Goal: Task Accomplishment & Management: Manage account settings

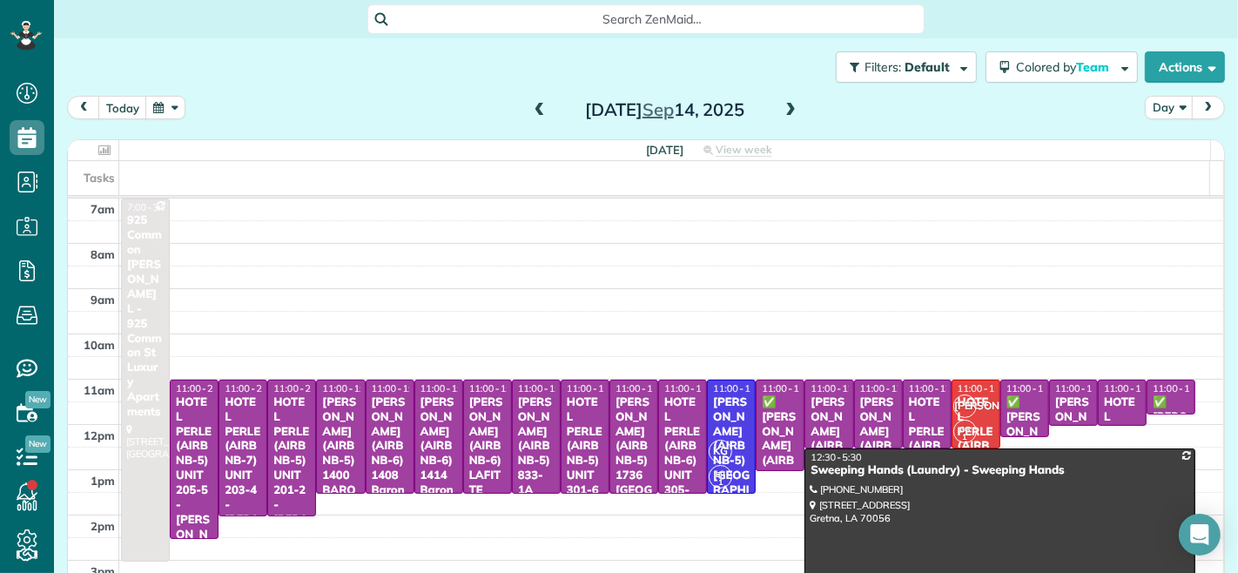
scroll to position [7, 7]
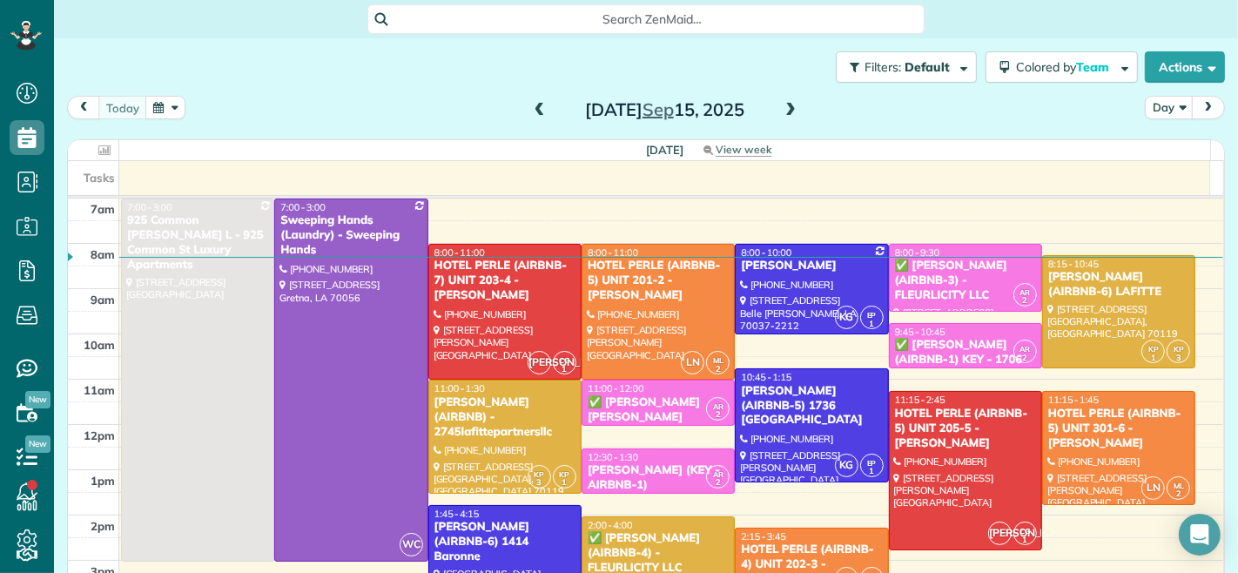
scroll to position [22, 0]
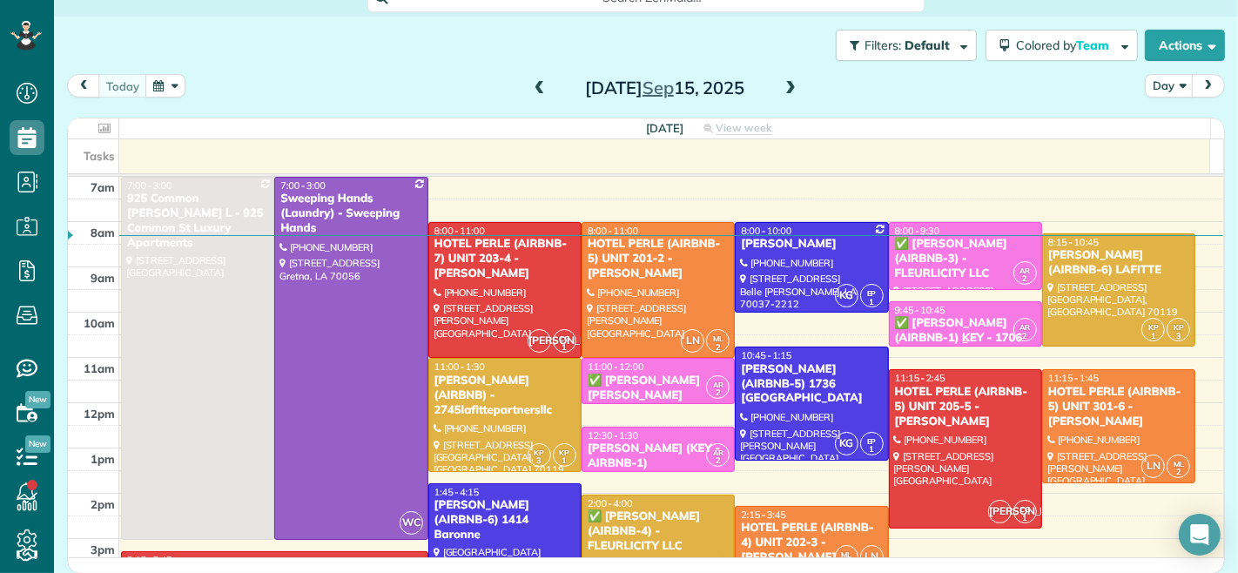
click at [932, 263] on div "✅ [PERSON_NAME] (AIRBNB-3) - FLEURLICITY LLC" at bounding box center [965, 259] width 143 height 44
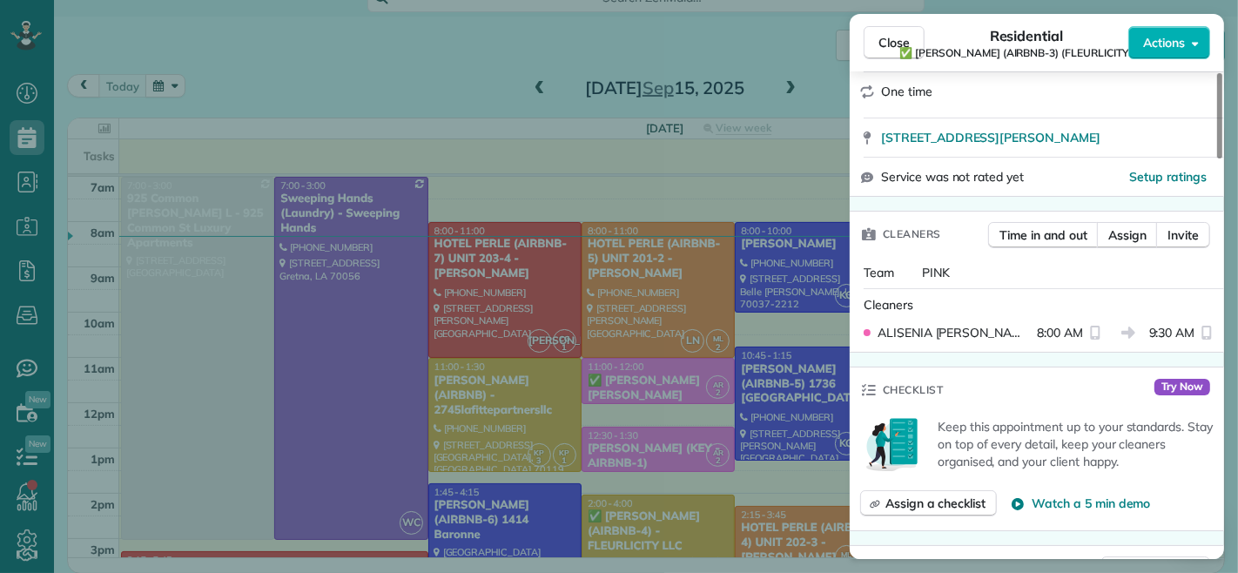
scroll to position [387, 0]
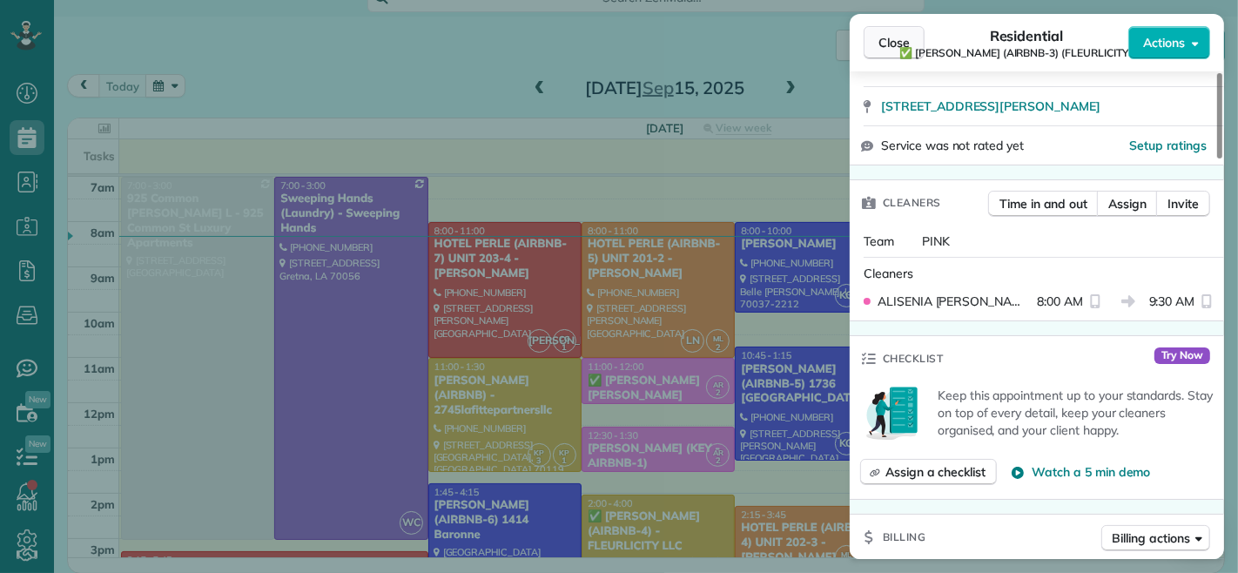
click at [884, 46] on span "Close" at bounding box center [893, 42] width 31 height 17
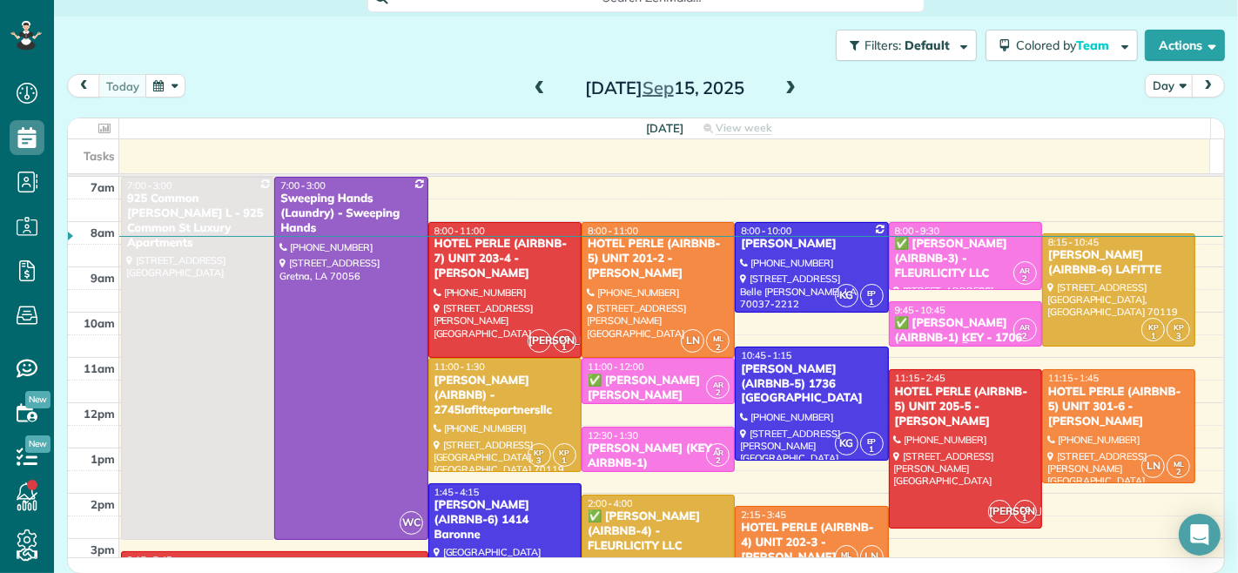
click at [935, 318] on div "✅ [PERSON_NAME] (AIRBNB-1) KEY - 1706 [GEOGRAPHIC_DATA] AV. - FLEURLICITY LLC" at bounding box center [965, 345] width 143 height 59
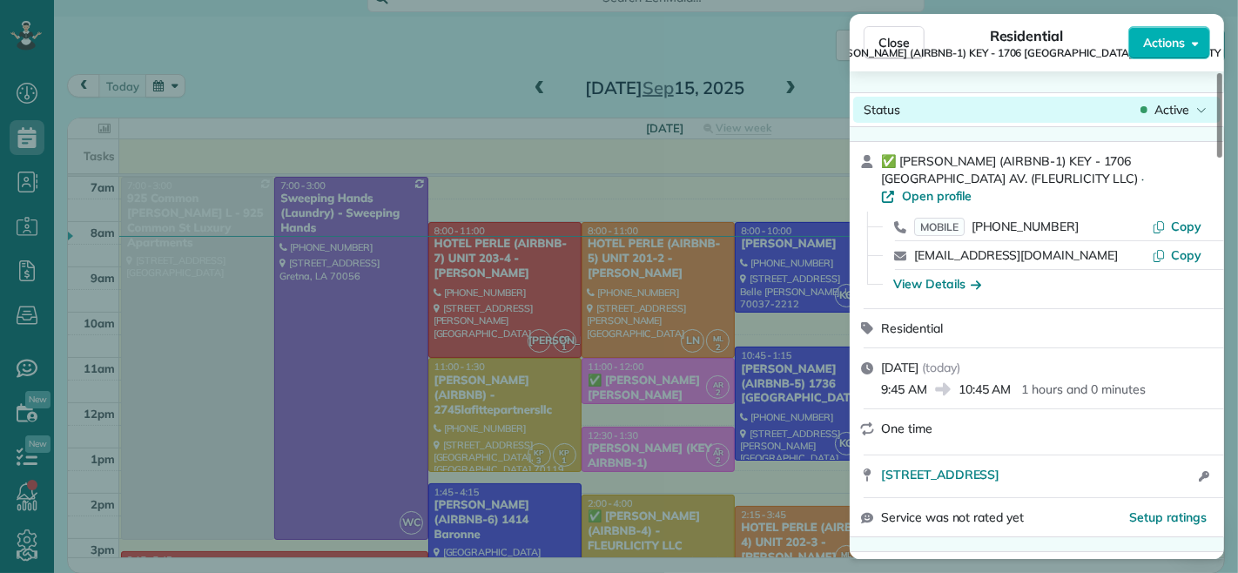
click at [1159, 111] on span "Active" at bounding box center [1171, 109] width 35 height 17
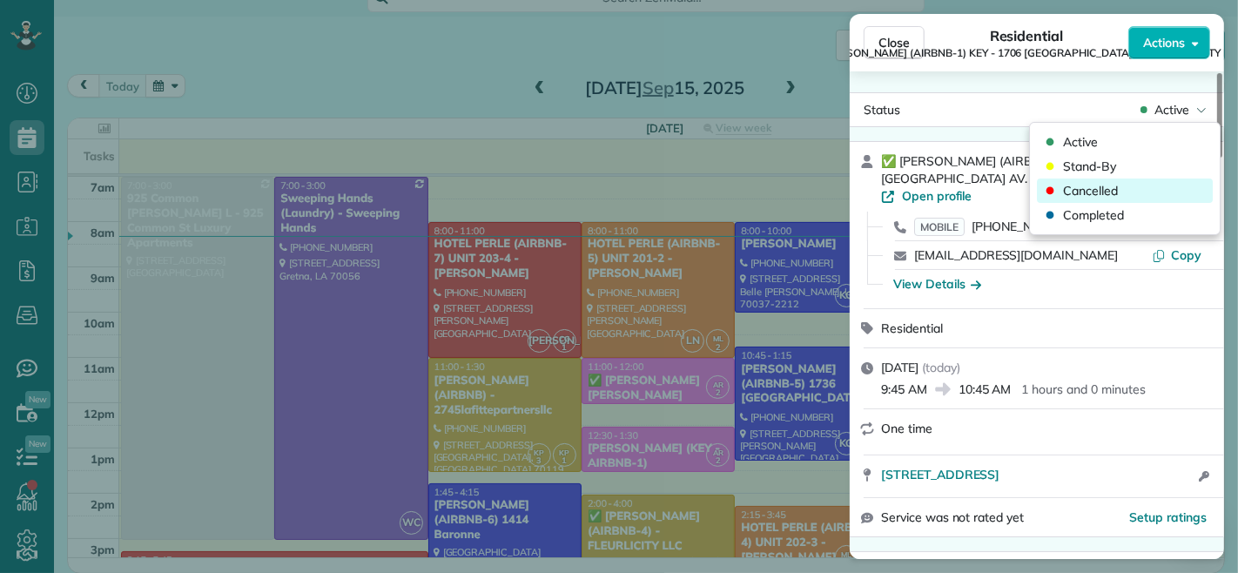
click at [1101, 184] on span "Cancelled" at bounding box center [1090, 190] width 55 height 17
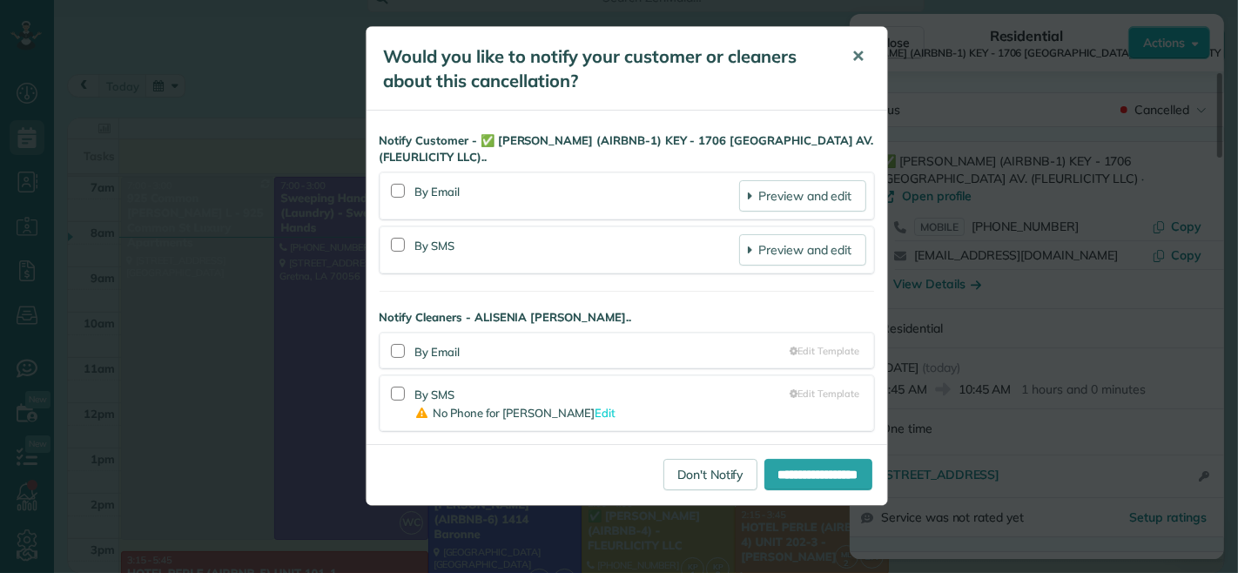
click at [858, 61] on span "✕" at bounding box center [858, 56] width 13 height 20
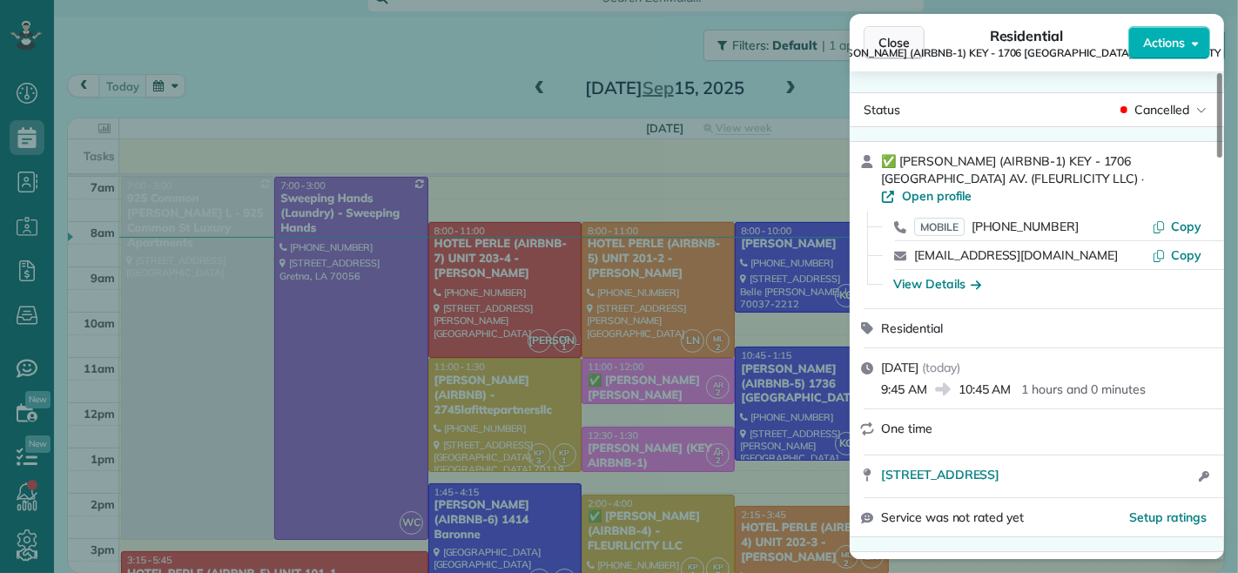
click at [892, 41] on span "Close" at bounding box center [893, 42] width 31 height 17
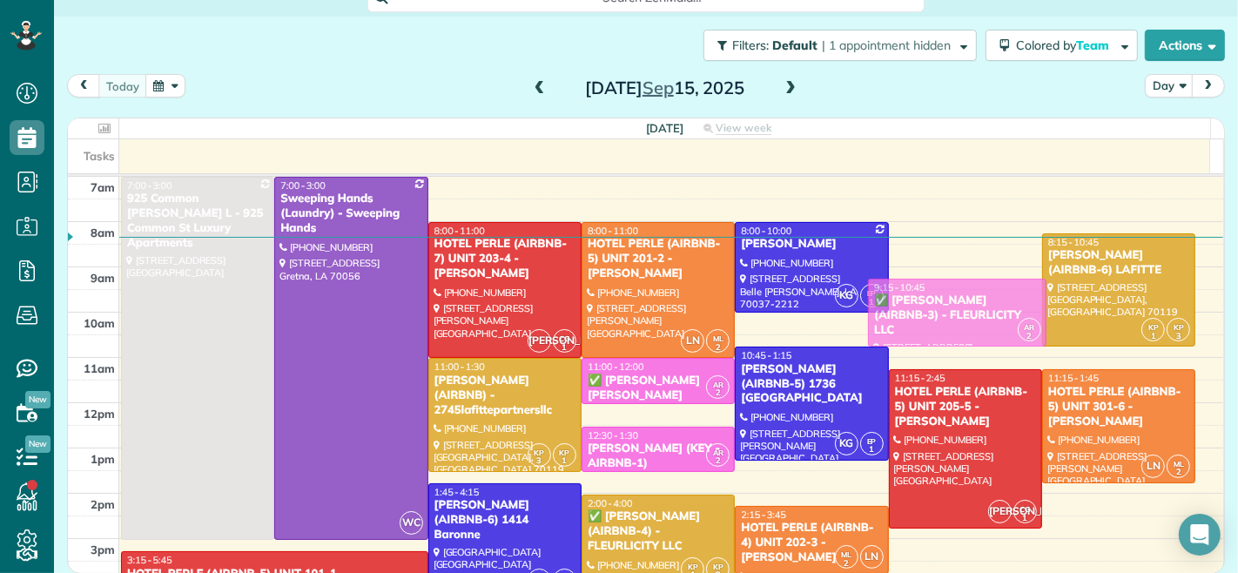
drag, startPoint x: 914, startPoint y: 259, endPoint x: 909, endPoint y: 310, distance: 51.6
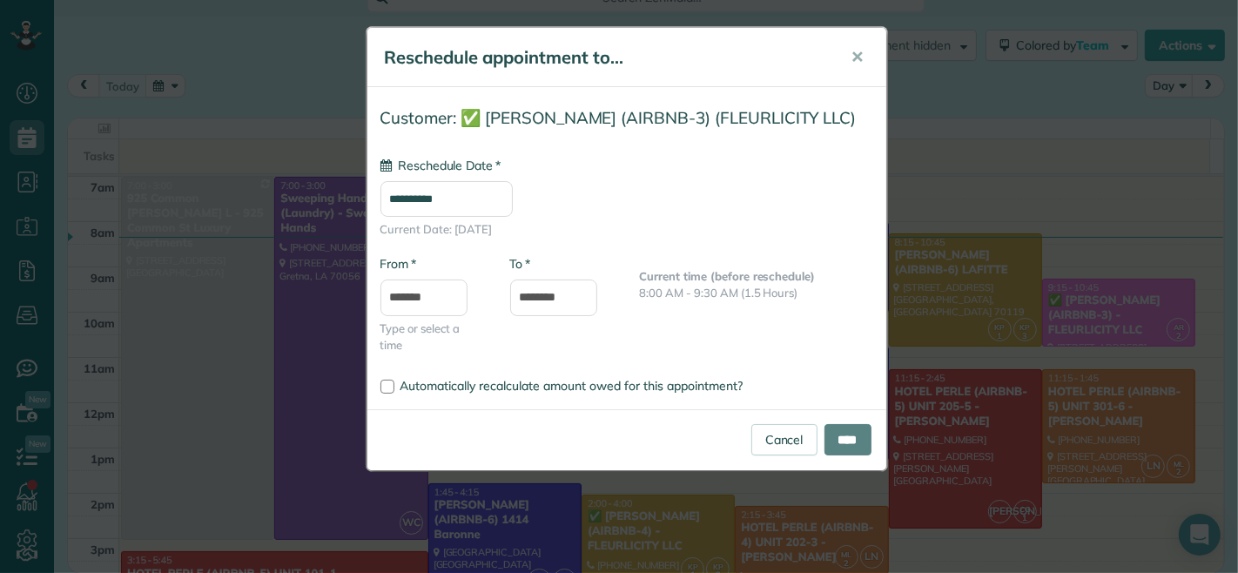
type input "**********"
click at [833, 437] on input "****" at bounding box center [848, 439] width 47 height 31
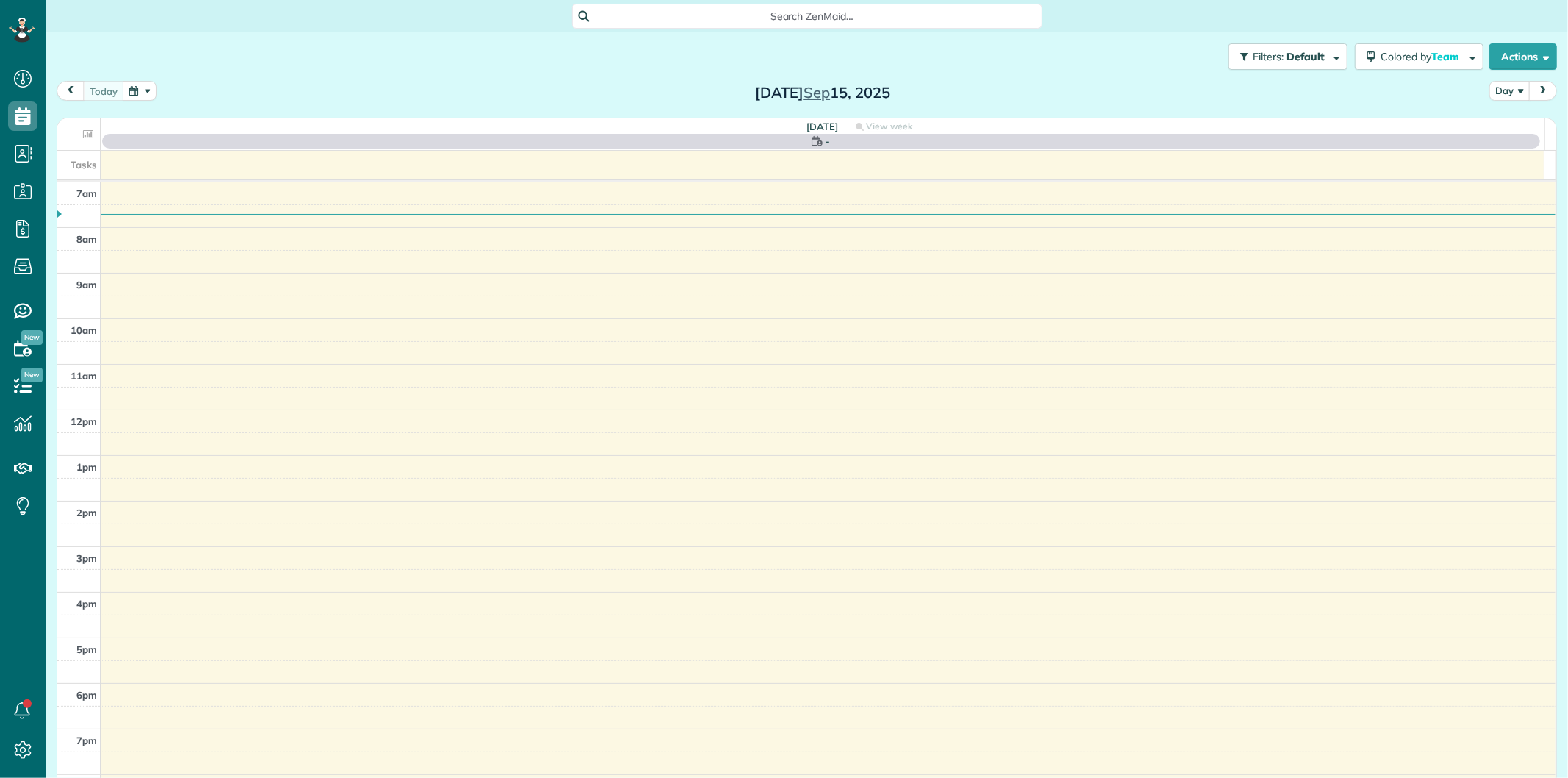
scroll to position [6, 6]
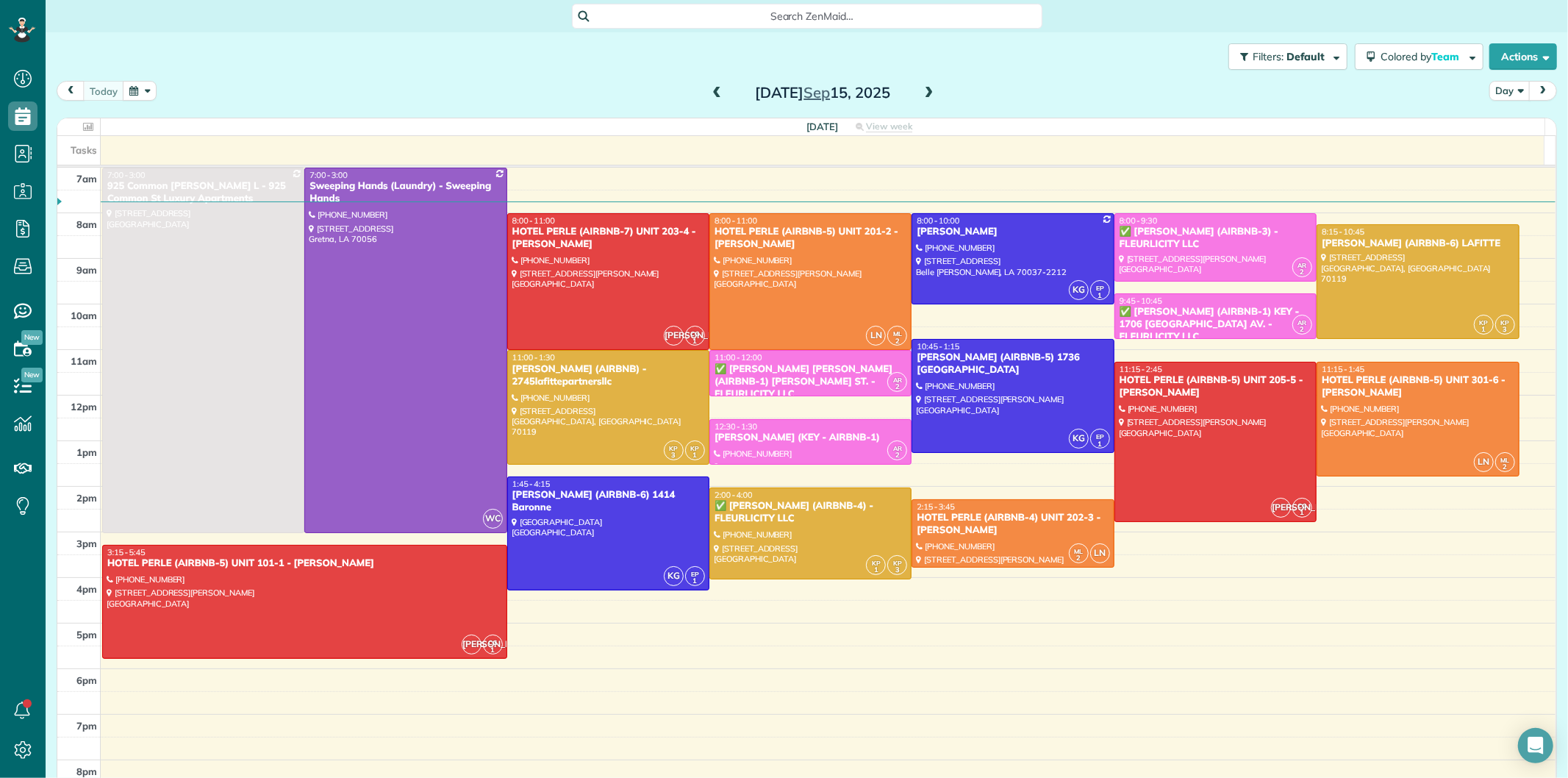
click at [713, 84] on span at bounding box center [716, 94] width 16 height 22
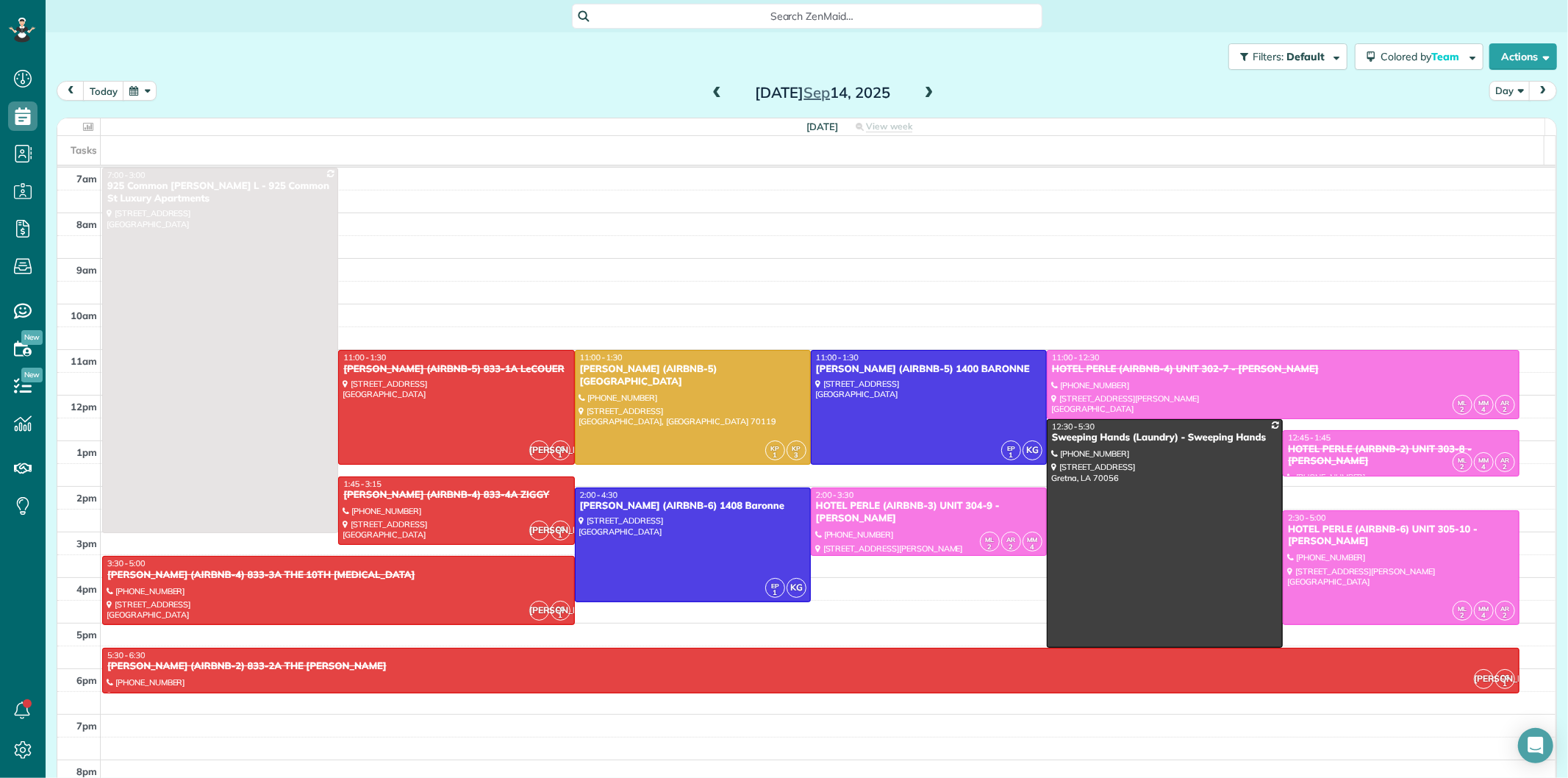
click at [714, 87] on span at bounding box center [716, 94] width 16 height 14
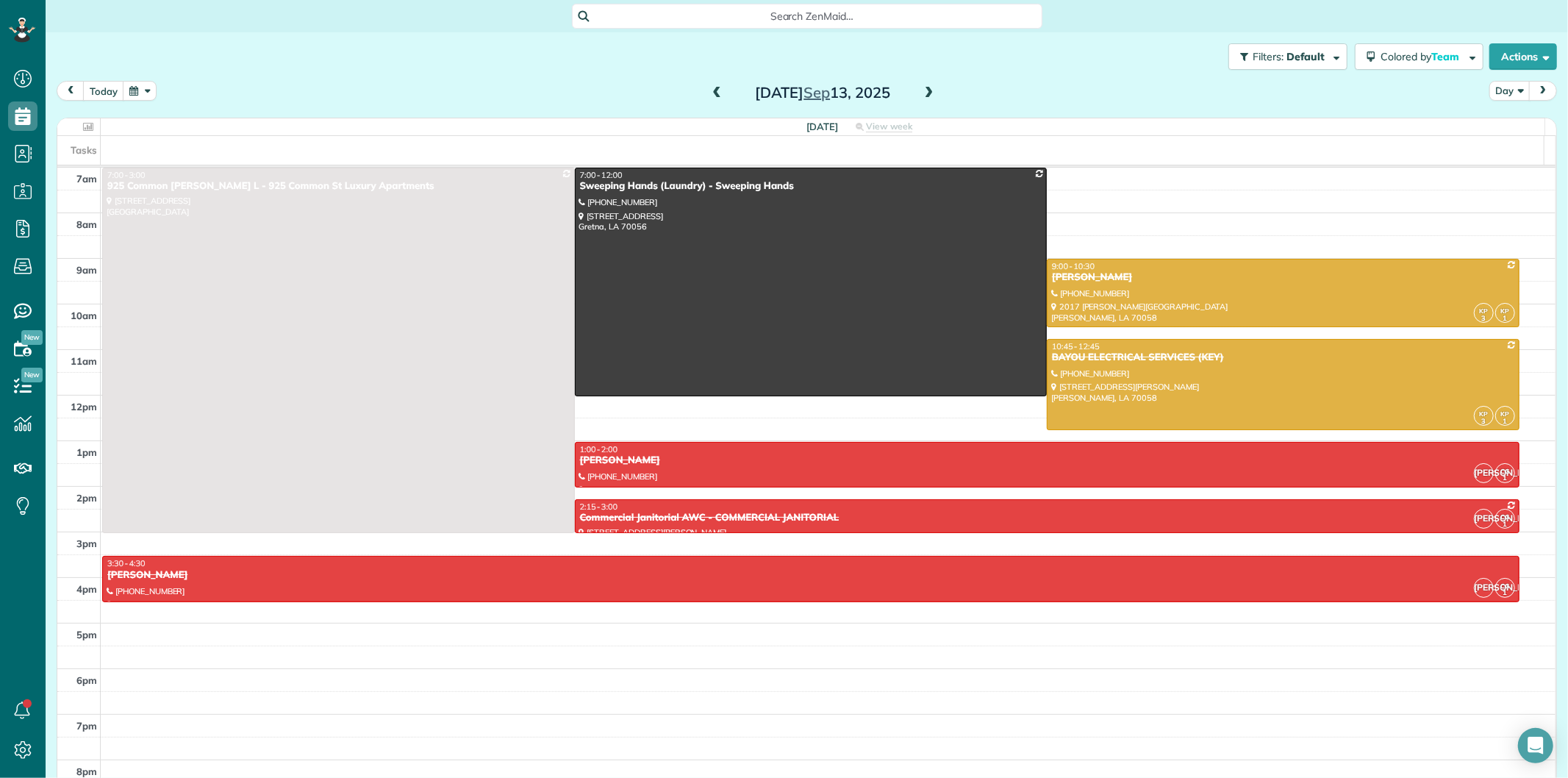
click at [921, 94] on span at bounding box center [929, 94] width 16 height 14
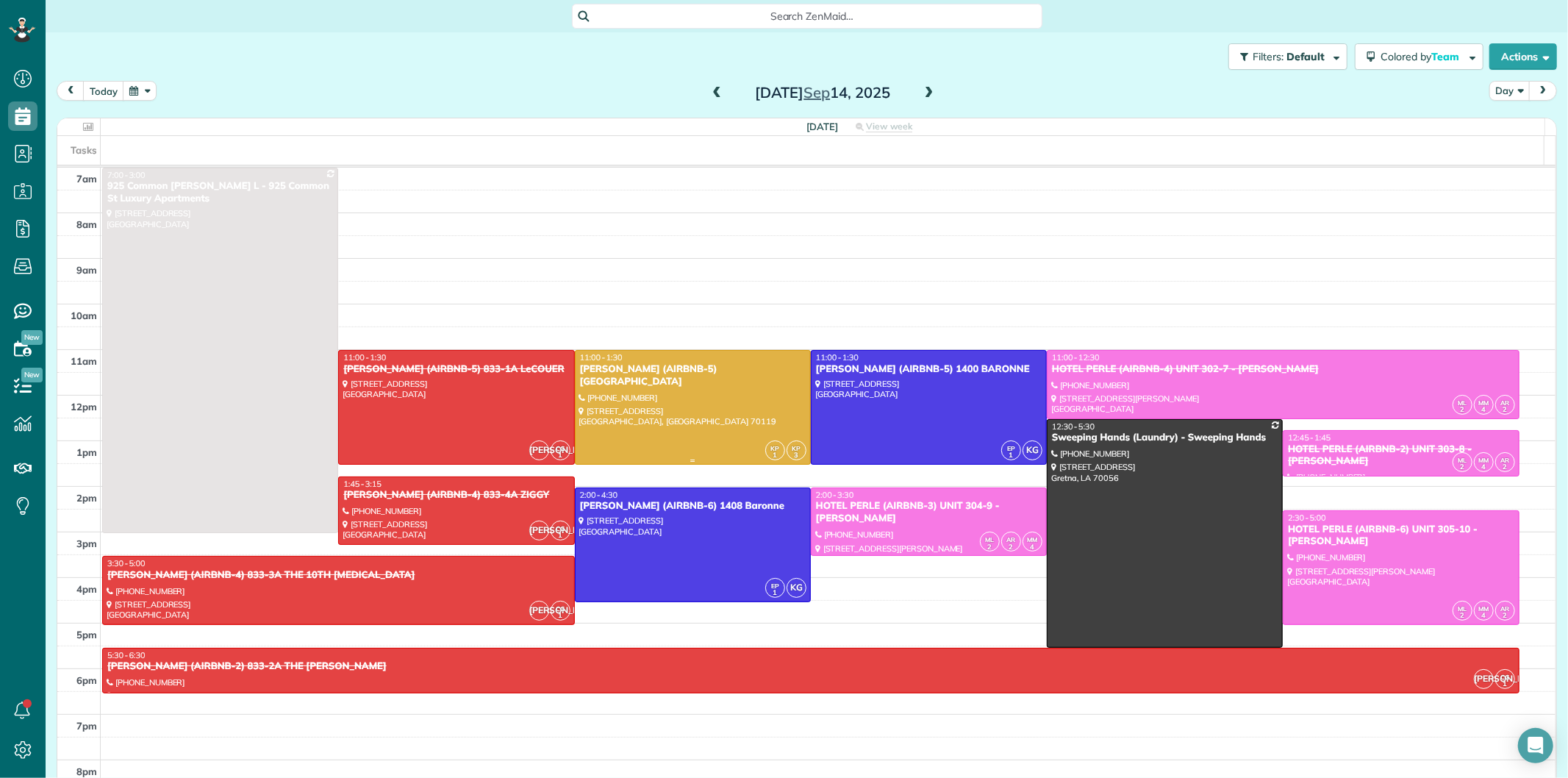
click at [668, 384] on div at bounding box center [693, 407] width 235 height 113
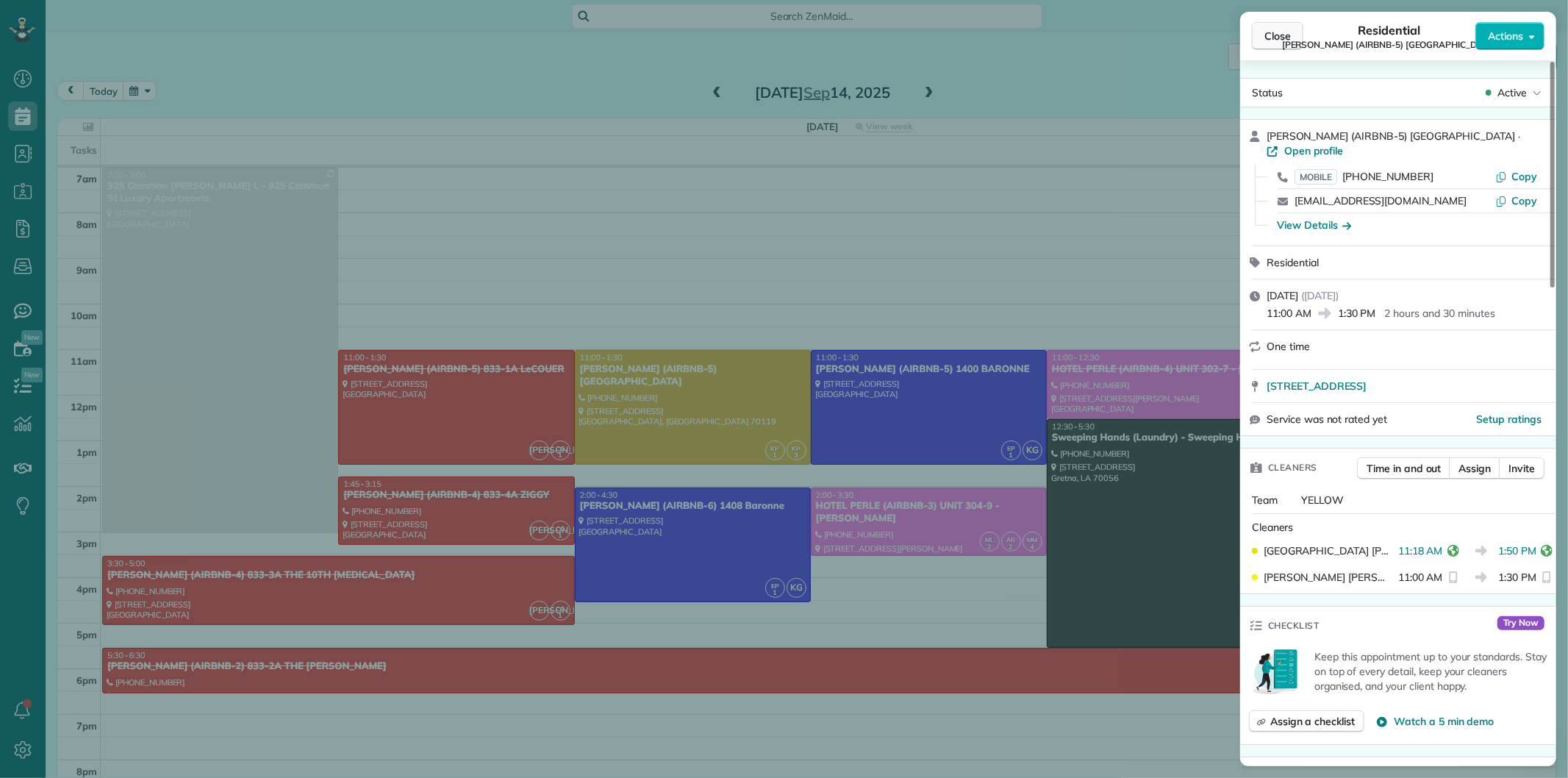
click at [1267, 35] on span "Close" at bounding box center [1278, 35] width 26 height 14
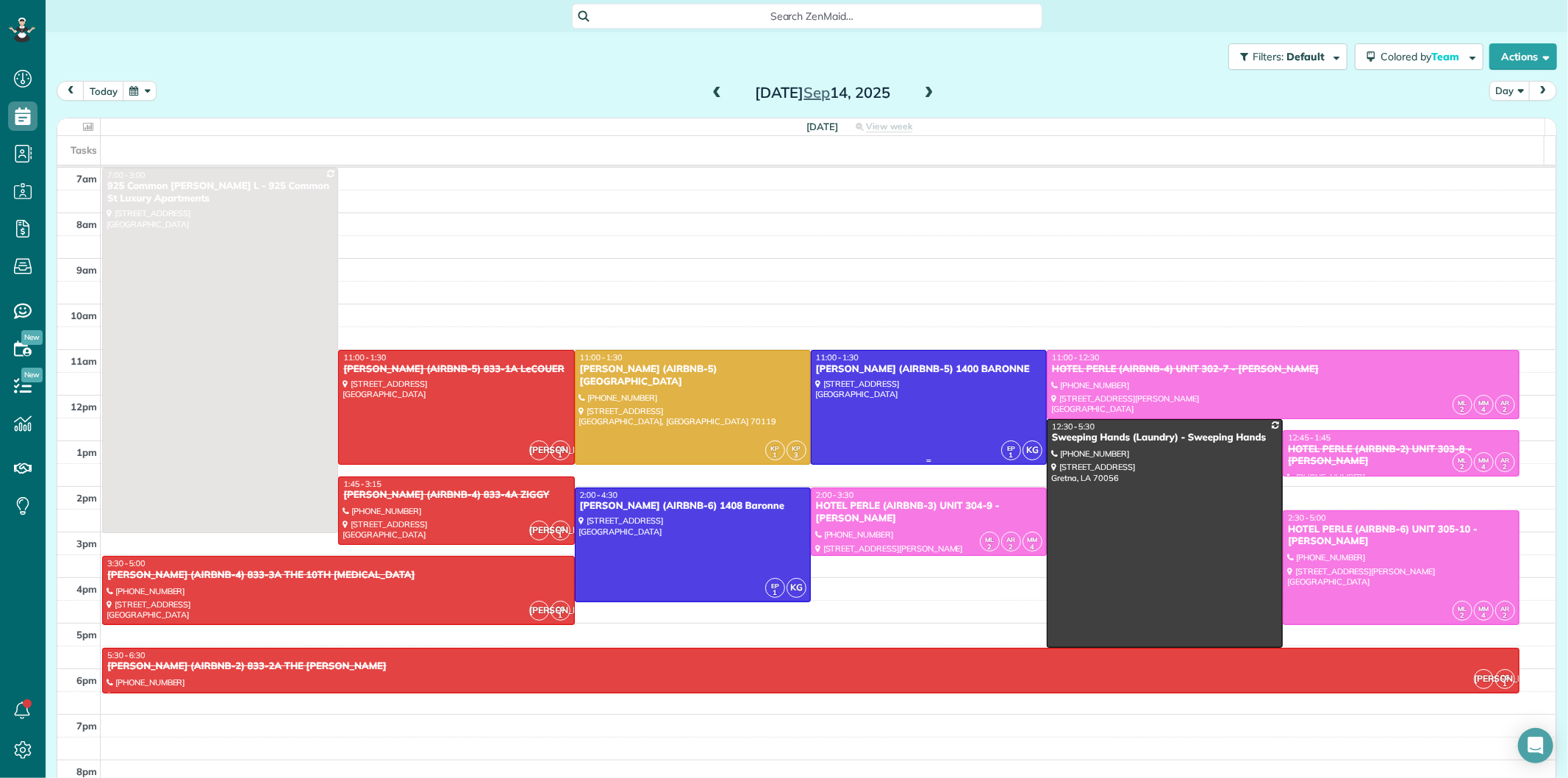
click at [890, 380] on div at bounding box center [929, 407] width 235 height 113
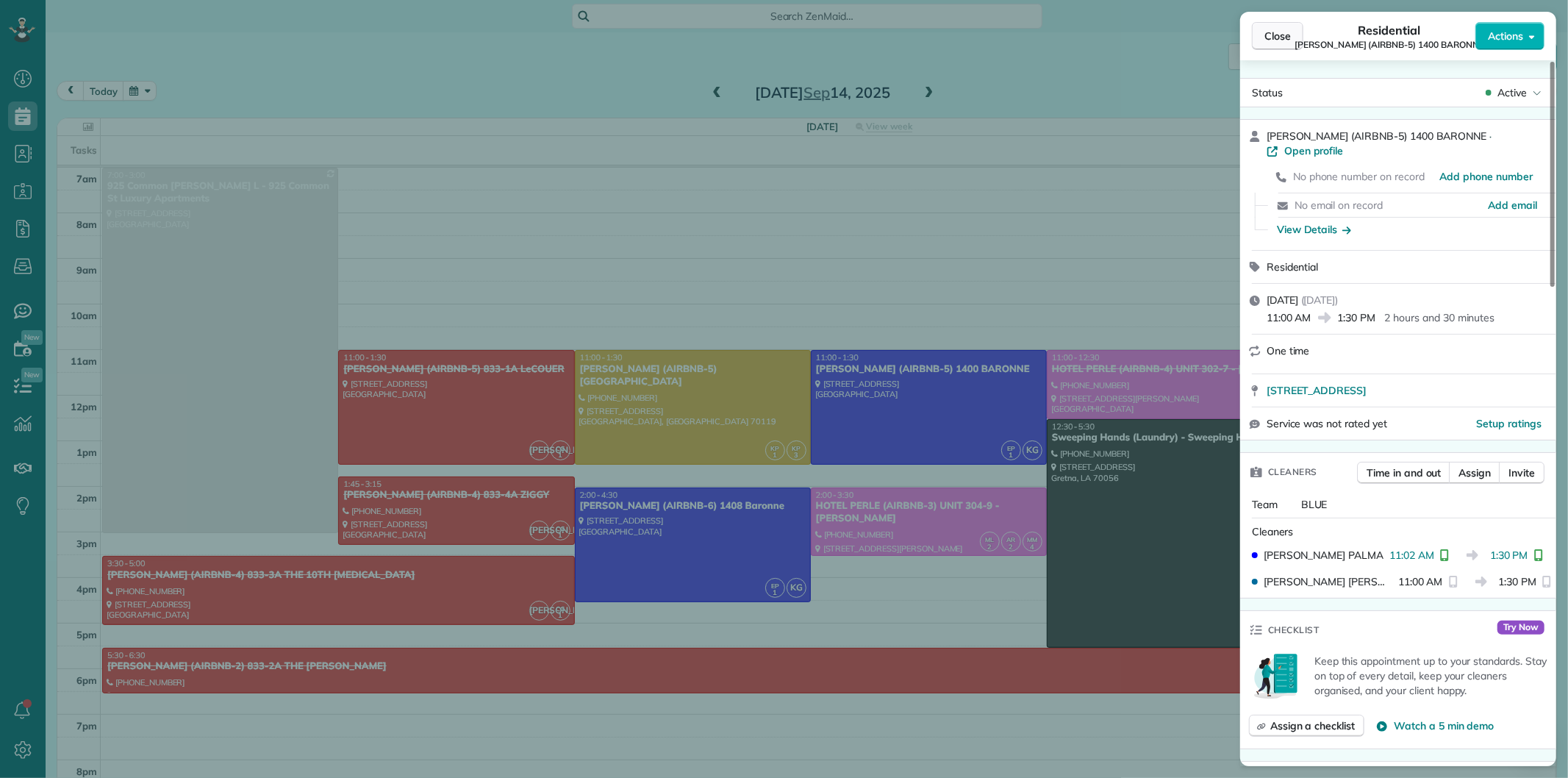
click at [1276, 31] on span "Close" at bounding box center [1278, 35] width 26 height 14
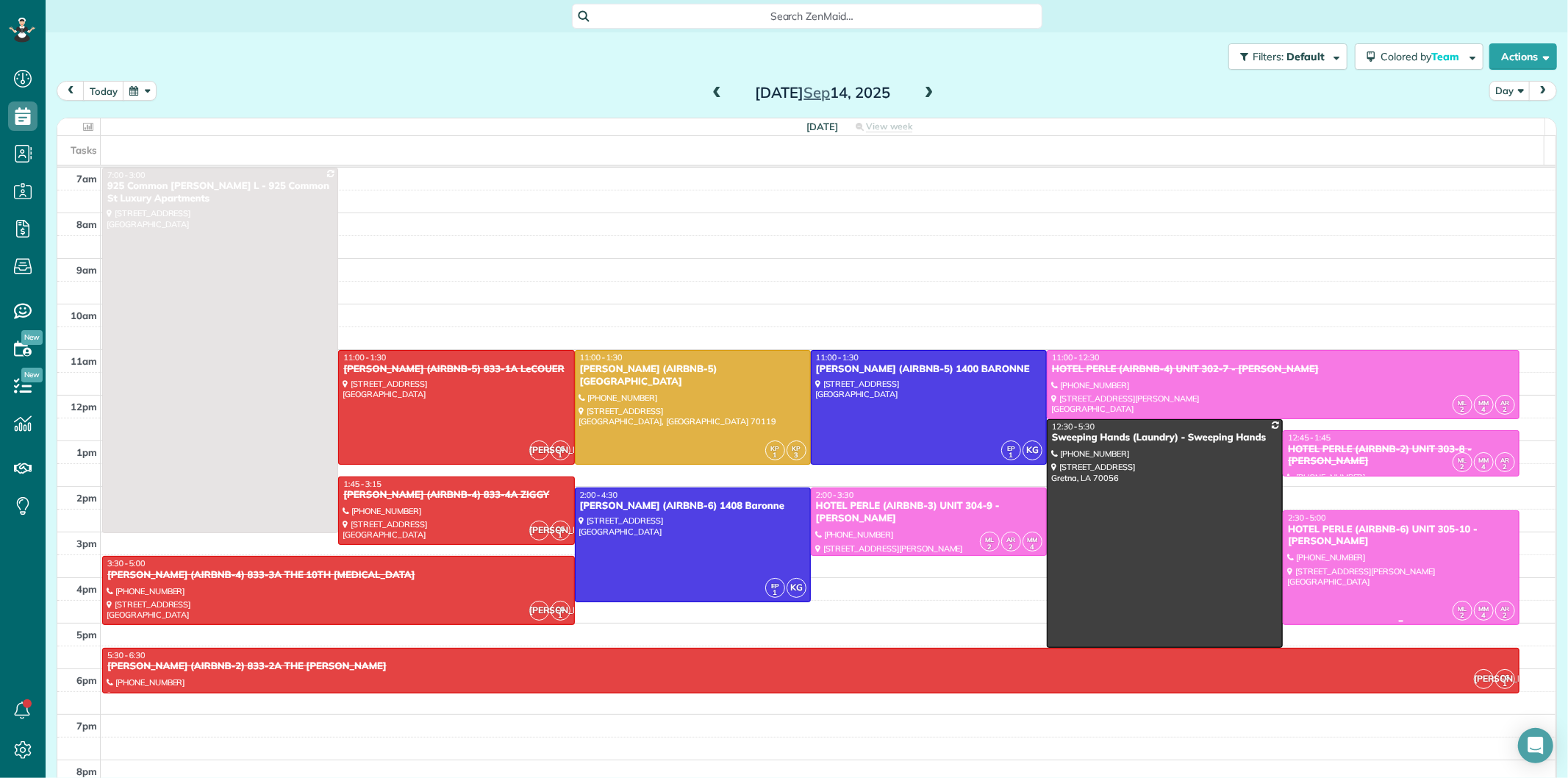
click at [1288, 545] on div "HOTEL PERLE (AIRBNB-6) UNIT 305-10 - [PERSON_NAME]" at bounding box center [1401, 536] width 227 height 25
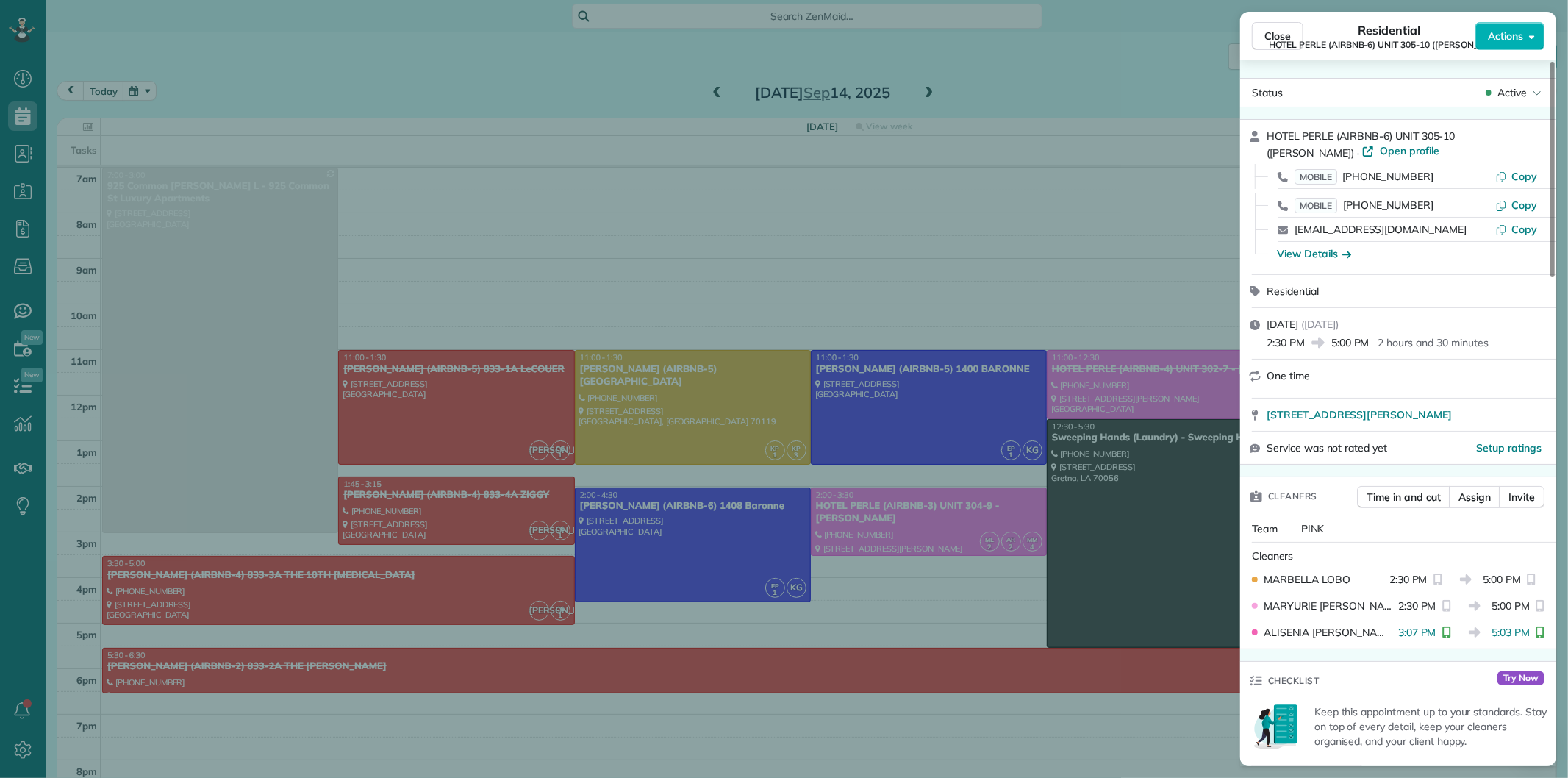
click at [1290, 39] on span "HOTEL PERLE (AIRBNB-6) UNIT 305-10 (NICK BRUNO)" at bounding box center [1390, 45] width 241 height 12
click at [1293, 34] on button "Close" at bounding box center [1278, 35] width 52 height 28
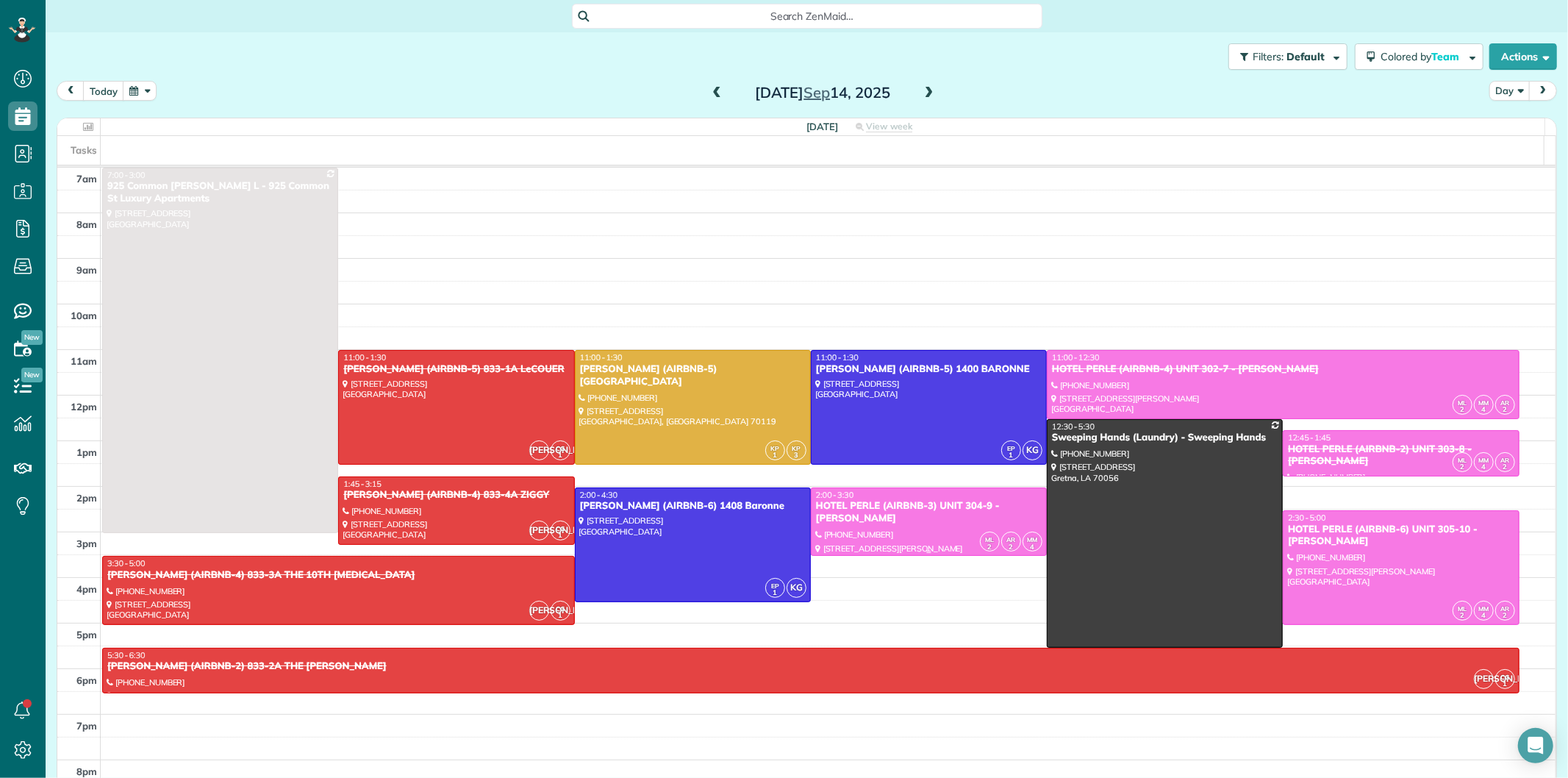
click at [889, 503] on div "HOTEL PERLE (AIRBNB-3) UNIT 304-9 - [PERSON_NAME]" at bounding box center [929, 513] width 227 height 25
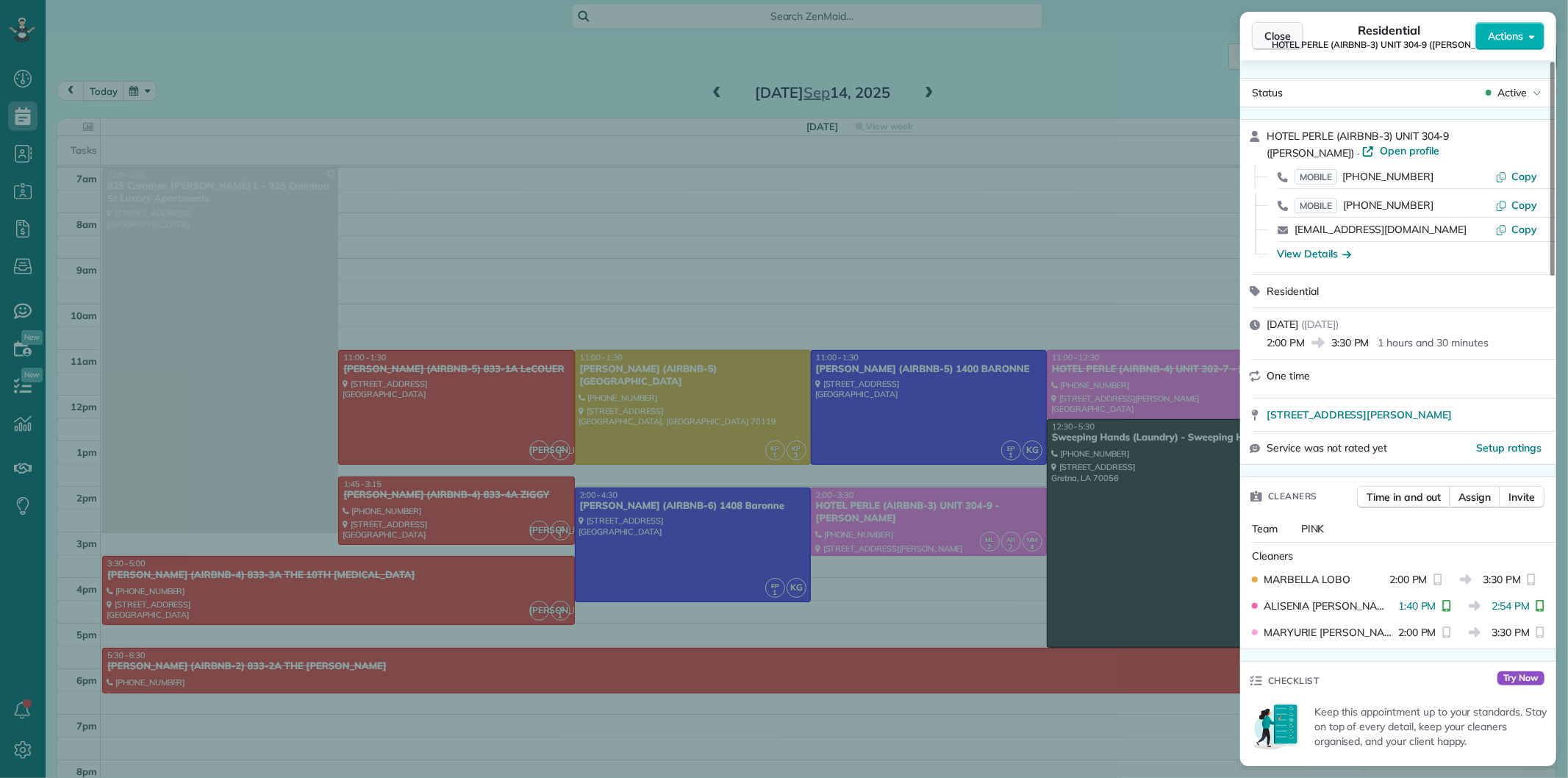
click at [1273, 37] on span "Close" at bounding box center [1278, 35] width 26 height 14
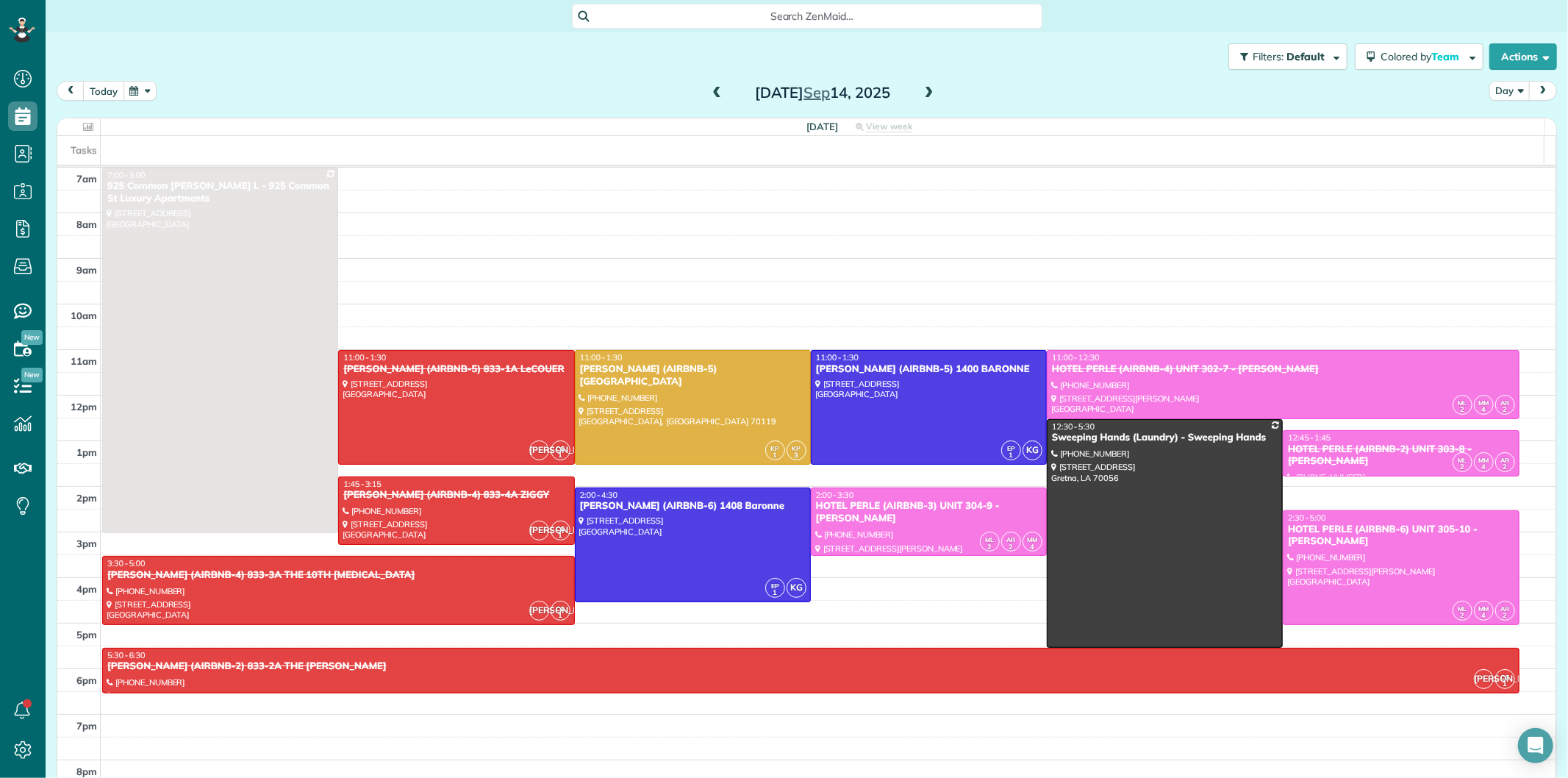
click at [104, 91] on button "today" at bounding box center [103, 91] width 41 height 20
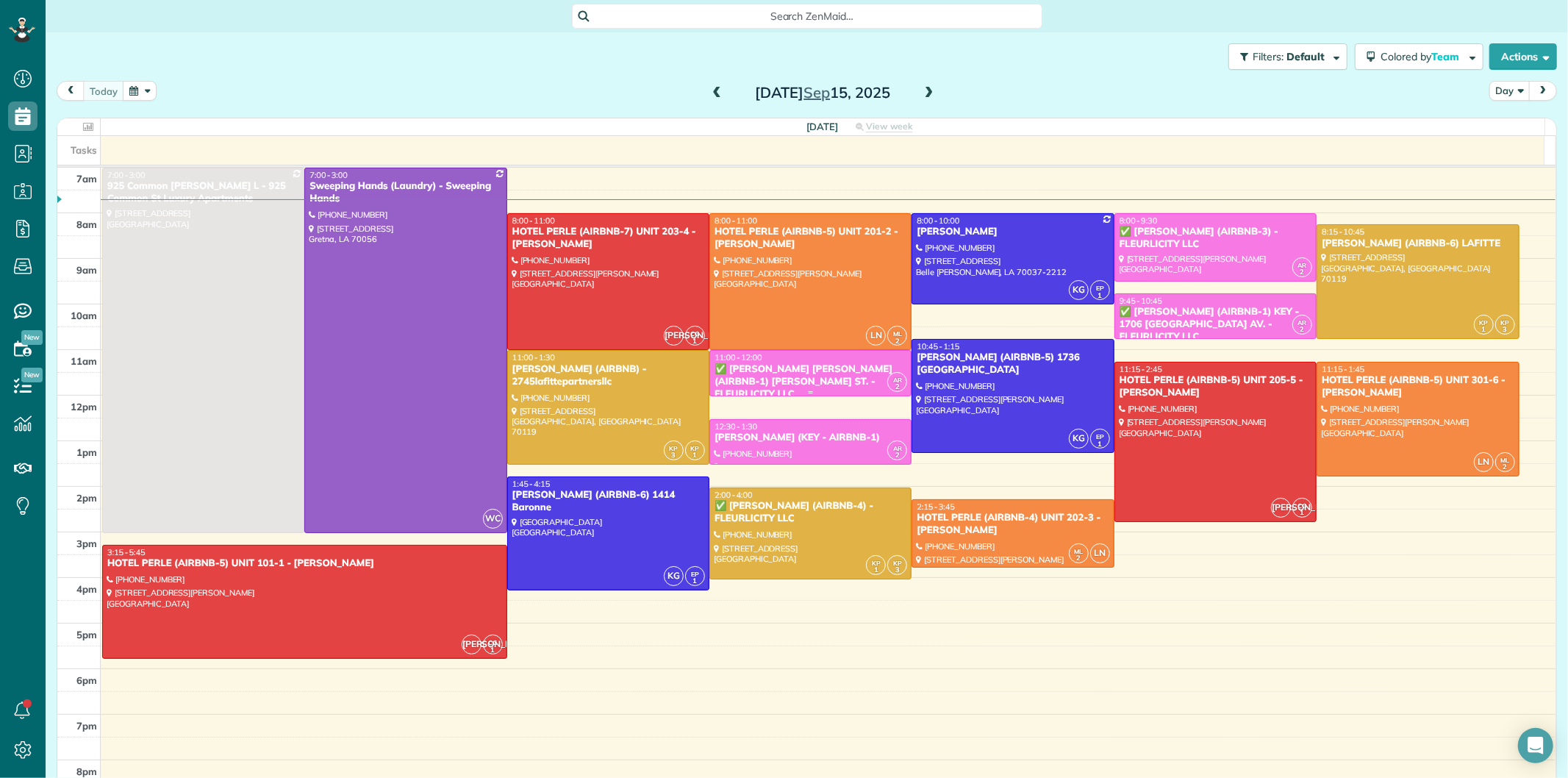
click at [745, 384] on div "✅ LENO KNOX (AIRBNB-1) PAUL MORPHY ST. - FLEURLICITY LLC" at bounding box center [810, 382] width 193 height 37
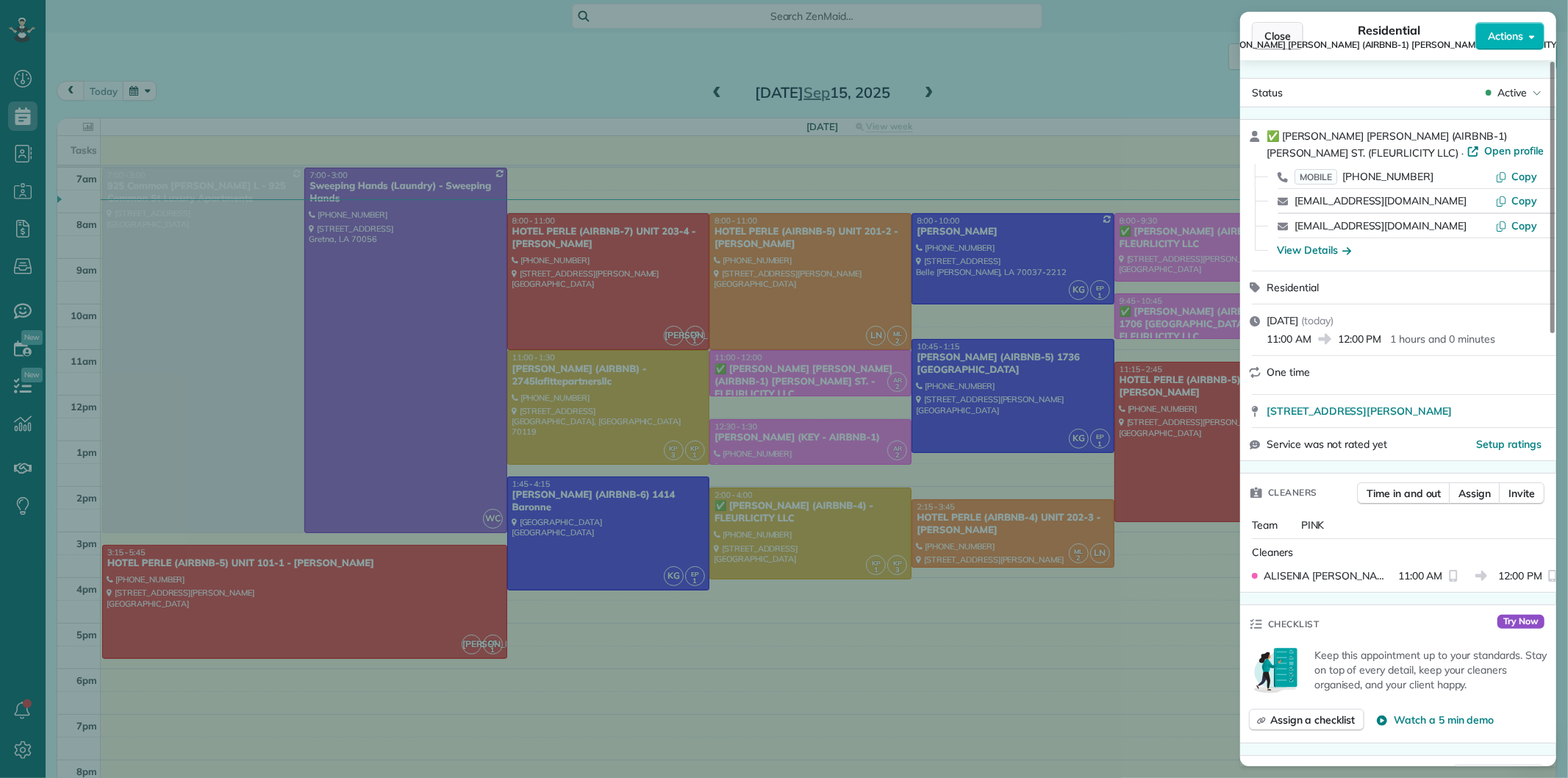
click at [1272, 30] on span "Close" at bounding box center [1278, 35] width 26 height 14
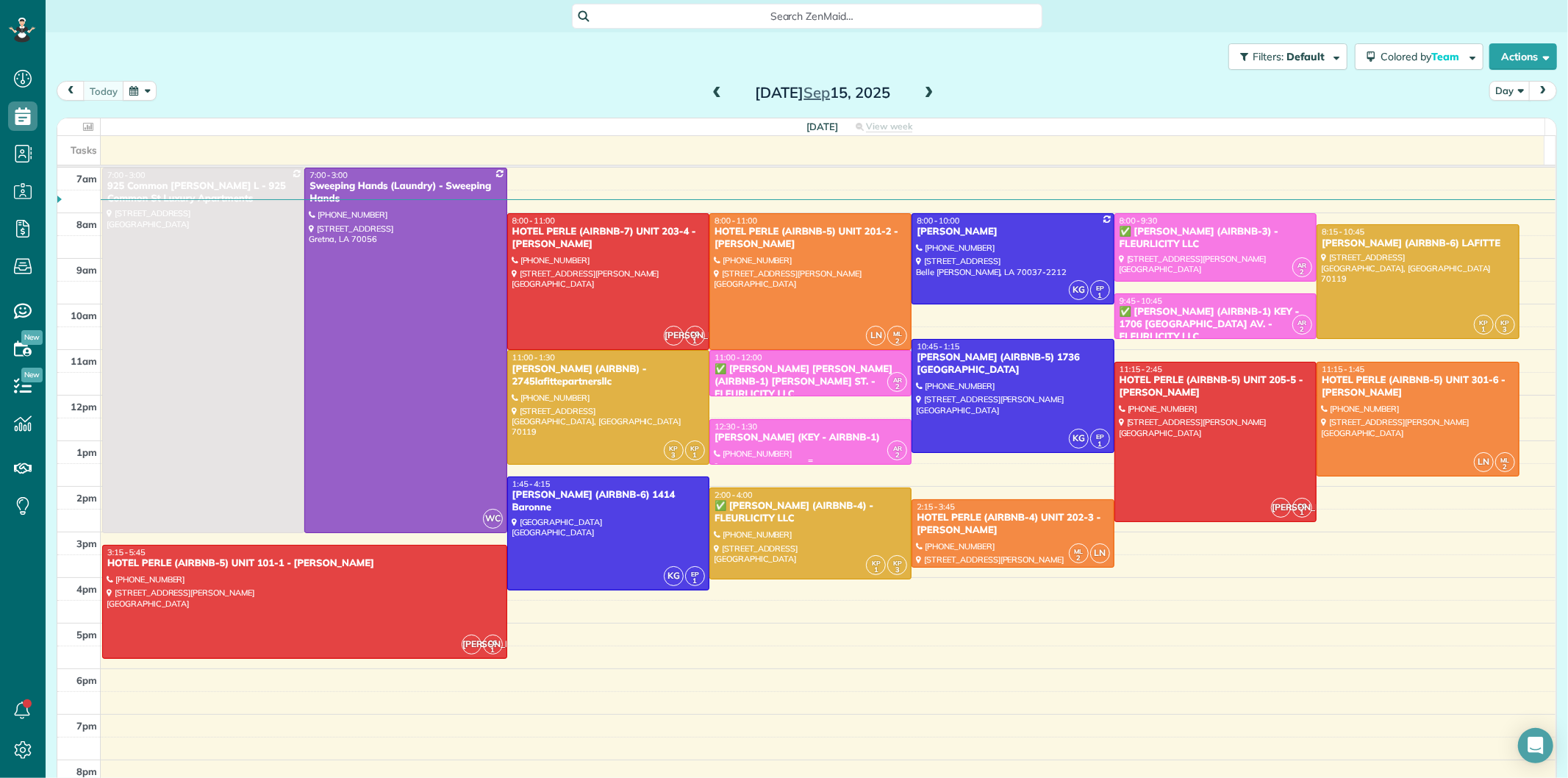
click at [801, 443] on div "DEIDRA WILLIAMS (KEY - AIRBNB-1)" at bounding box center [810, 438] width 193 height 13
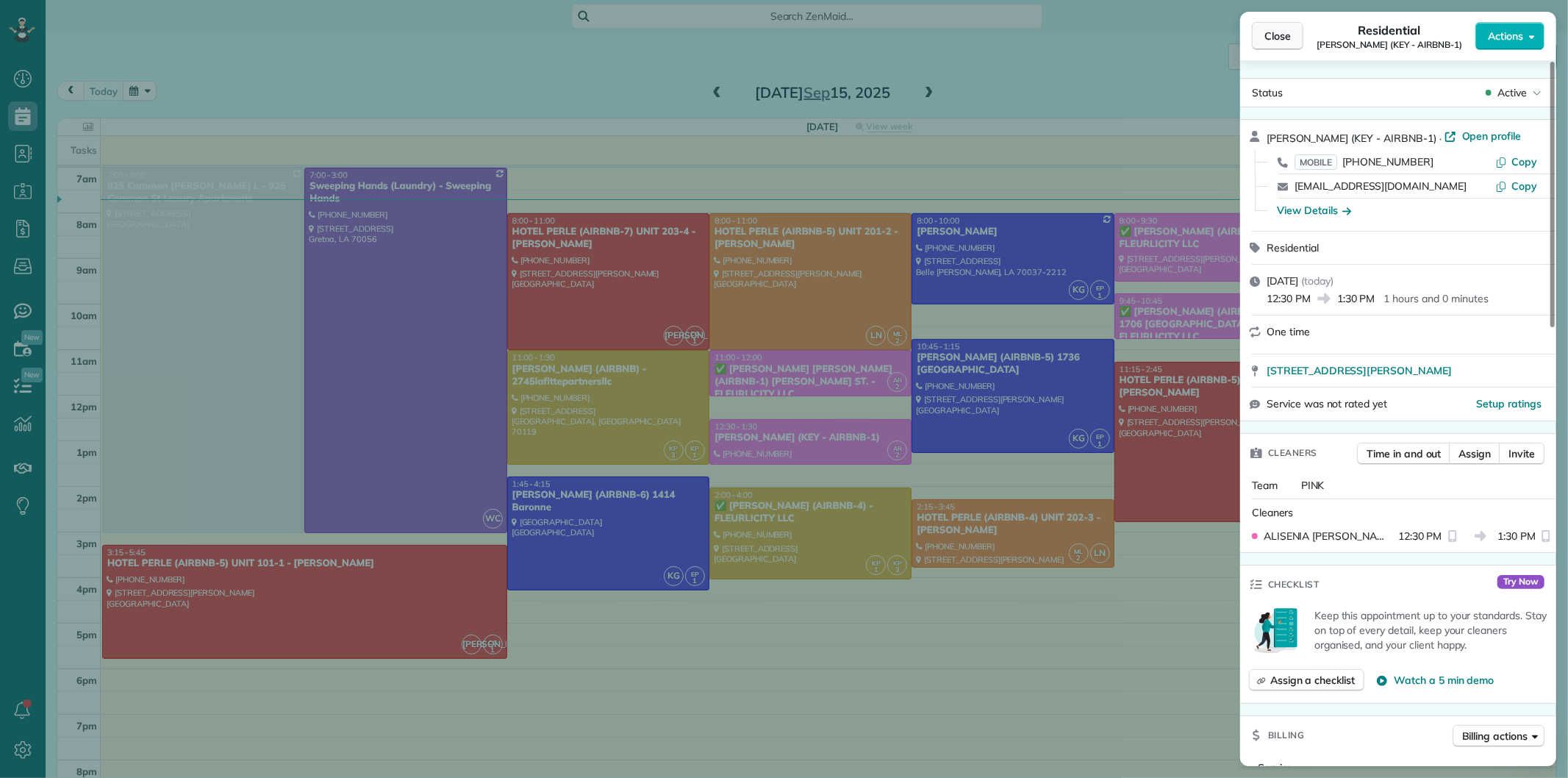
click at [1270, 37] on span "Close" at bounding box center [1278, 35] width 26 height 14
